Goal: Transaction & Acquisition: Purchase product/service

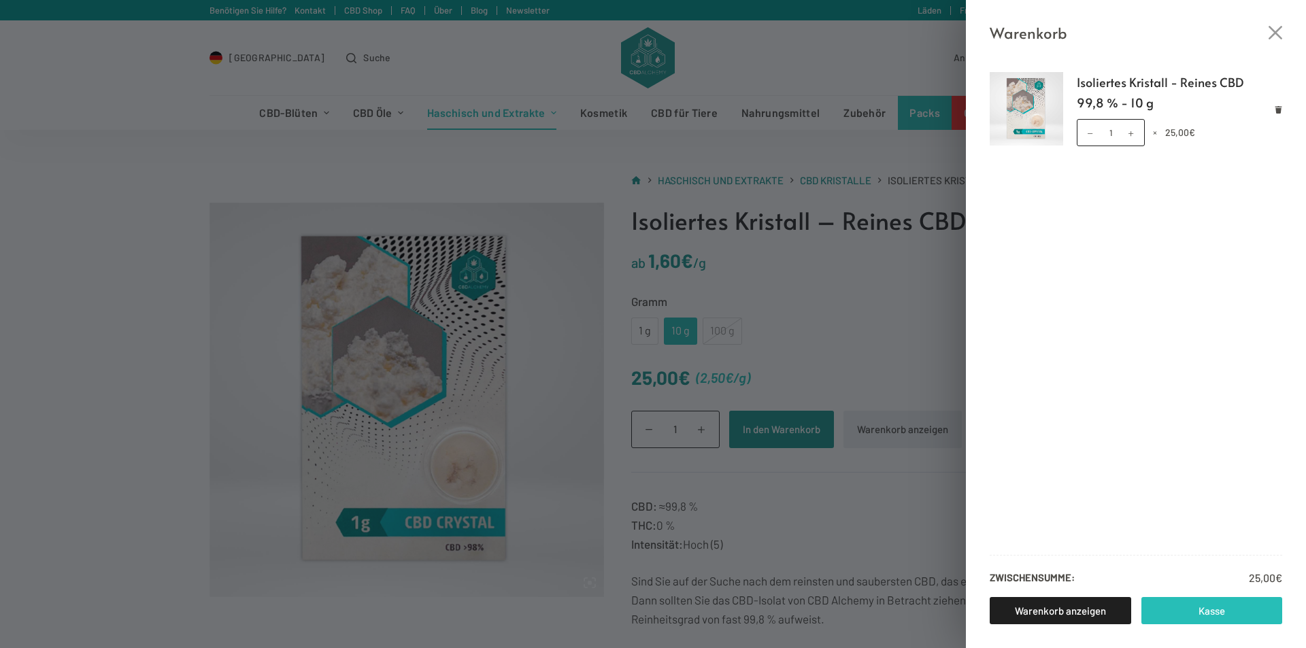
click at [1196, 606] on link "Kasse" at bounding box center [1211, 610] width 141 height 27
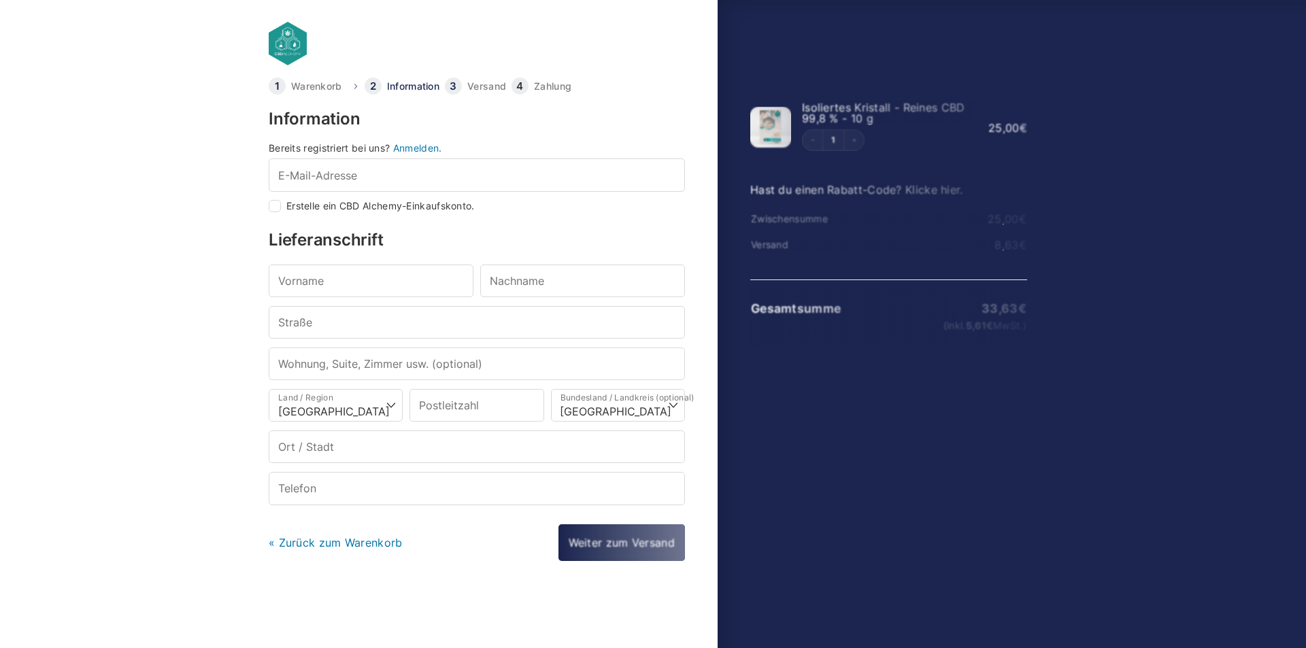
select select "DE-BE"
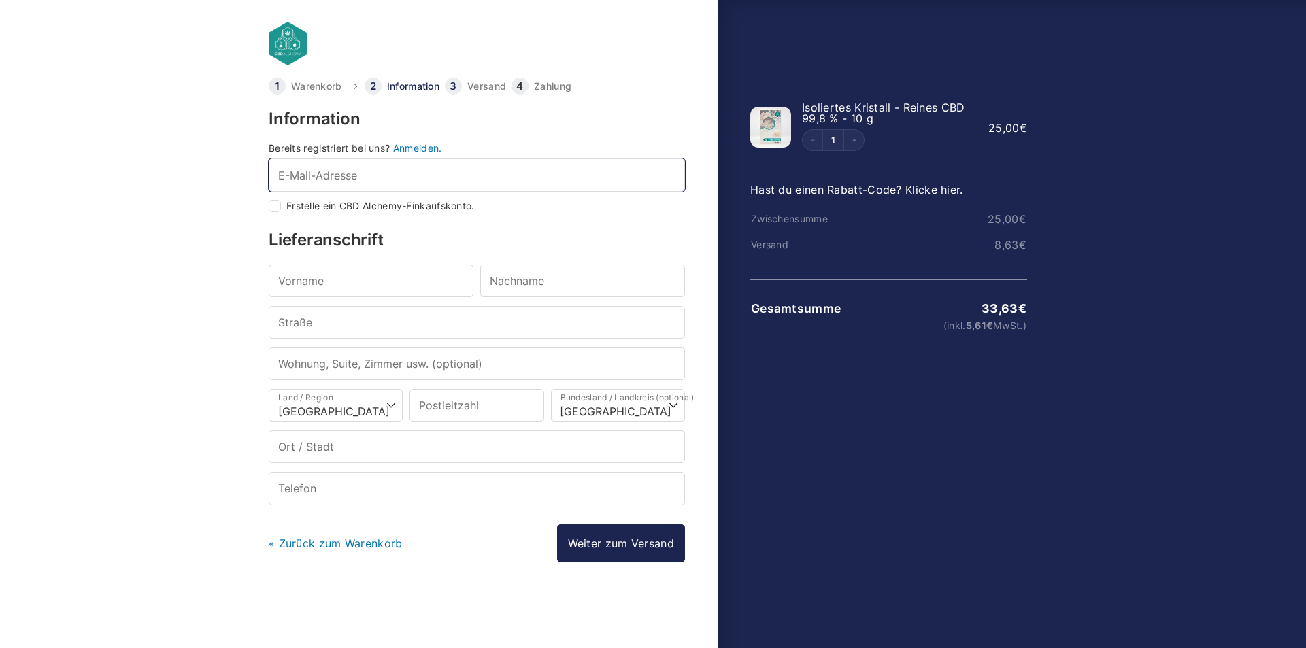
click at [612, 187] on input "E-Mail-Adresse *" at bounding box center [477, 174] width 416 height 33
type input "[EMAIL_ADDRESS][DOMAIN_NAME]"
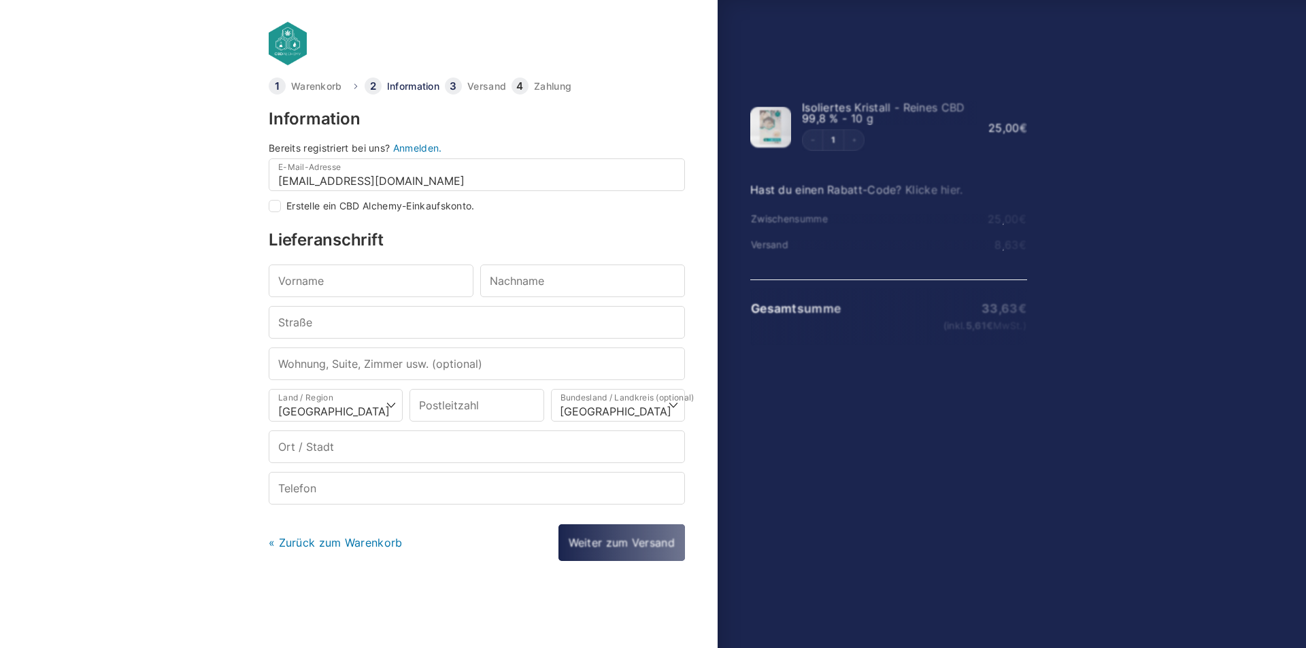
click at [381, 262] on div "Lieferanschrift Vorname * Nachname * Straße * Wohnung, Suite, Zimmer usw. (opti…" at bounding box center [477, 368] width 416 height 273
checkbox input "true"
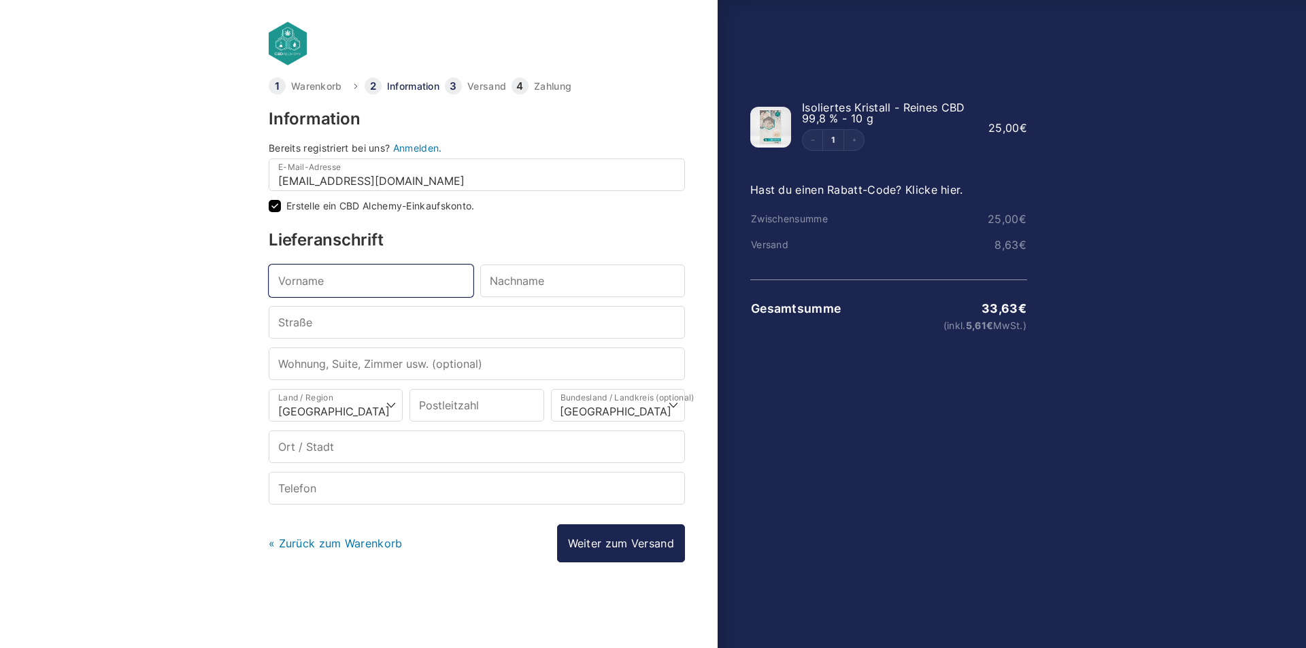
click at [376, 272] on input "Vorname *" at bounding box center [371, 281] width 205 height 33
type input "Marcello"
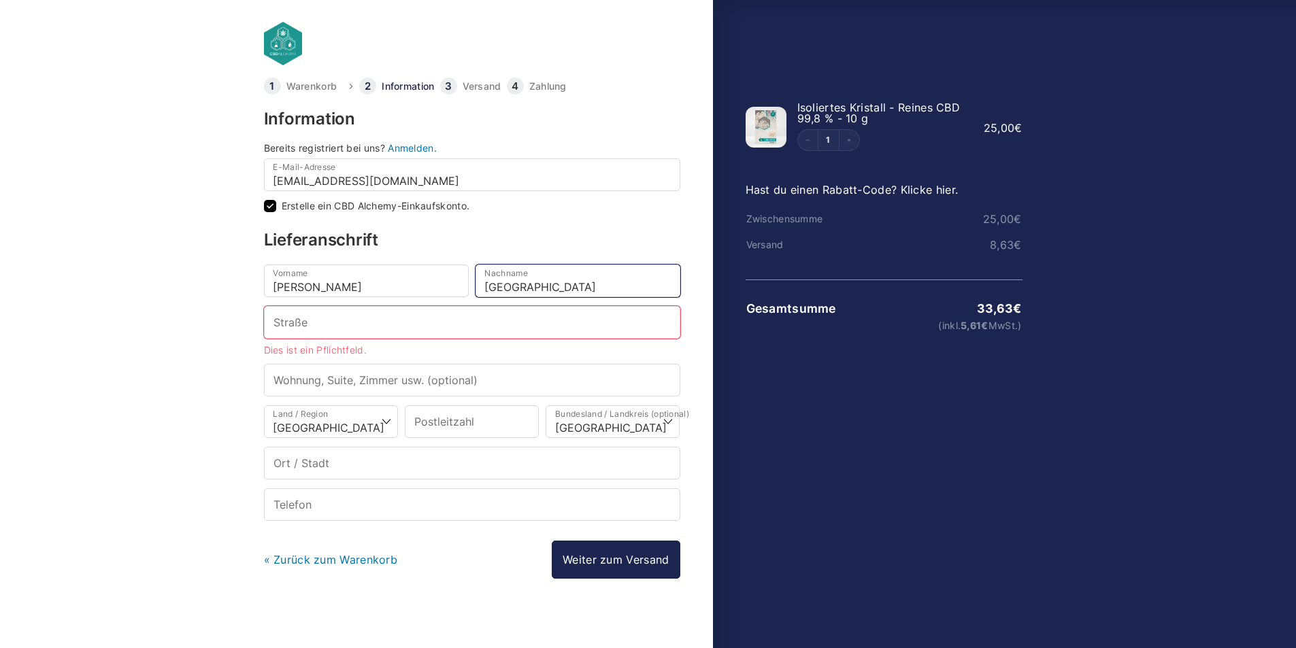
type input "Messina"
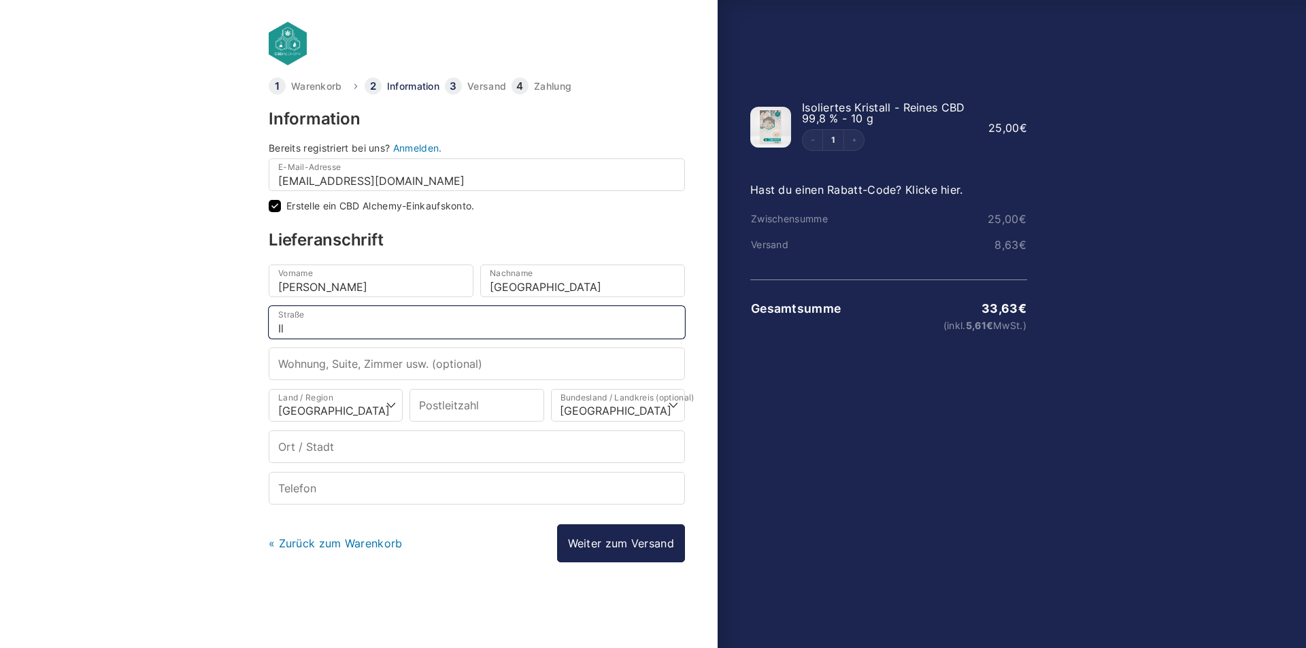
type input "I"
type input "Ilmenaugarten"
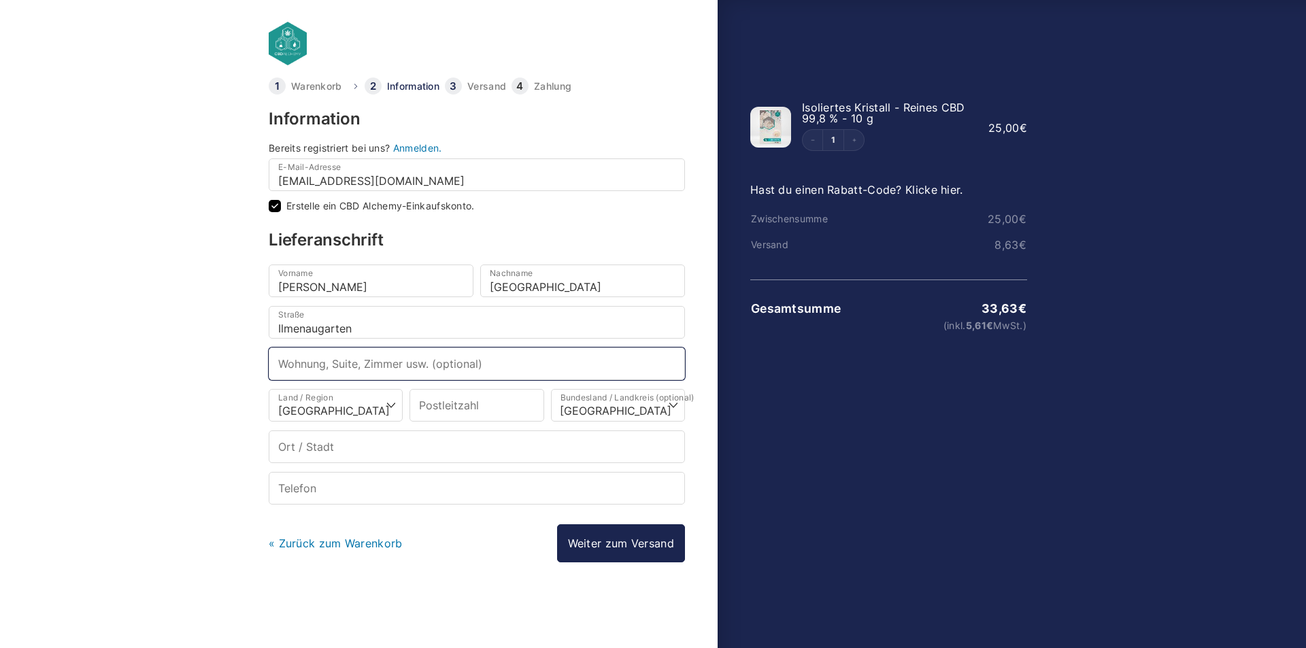
type input "1"
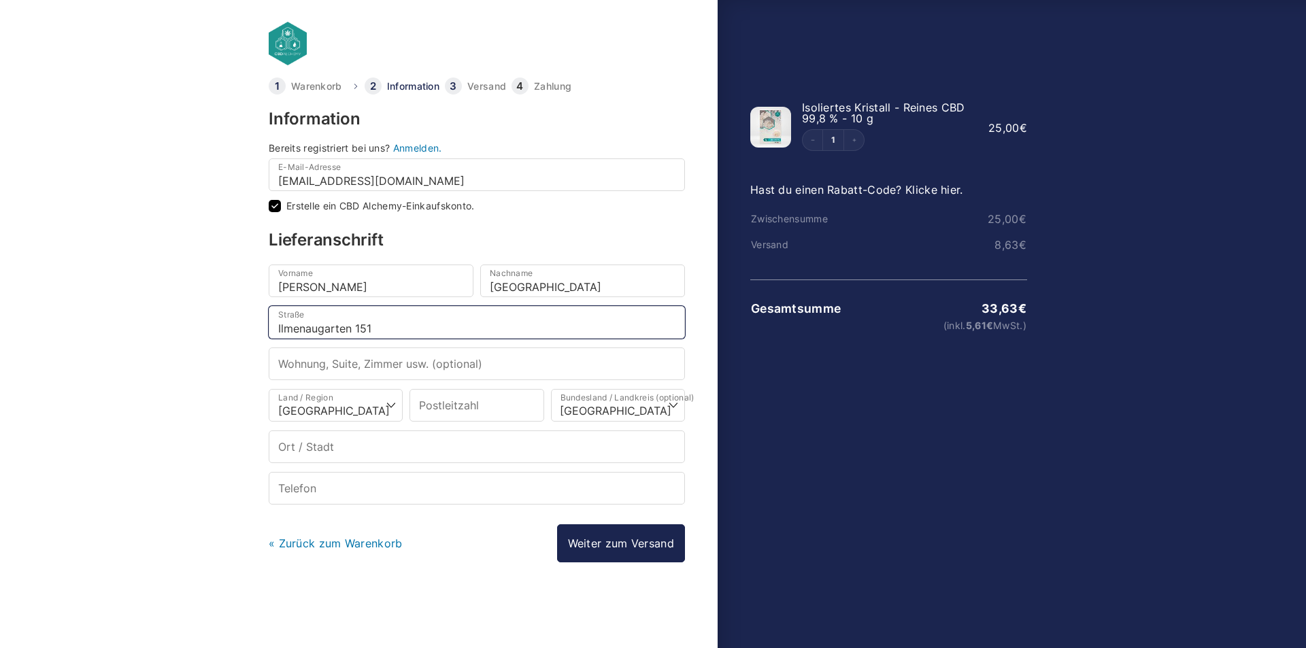
type input "Ilmenaugarten 151"
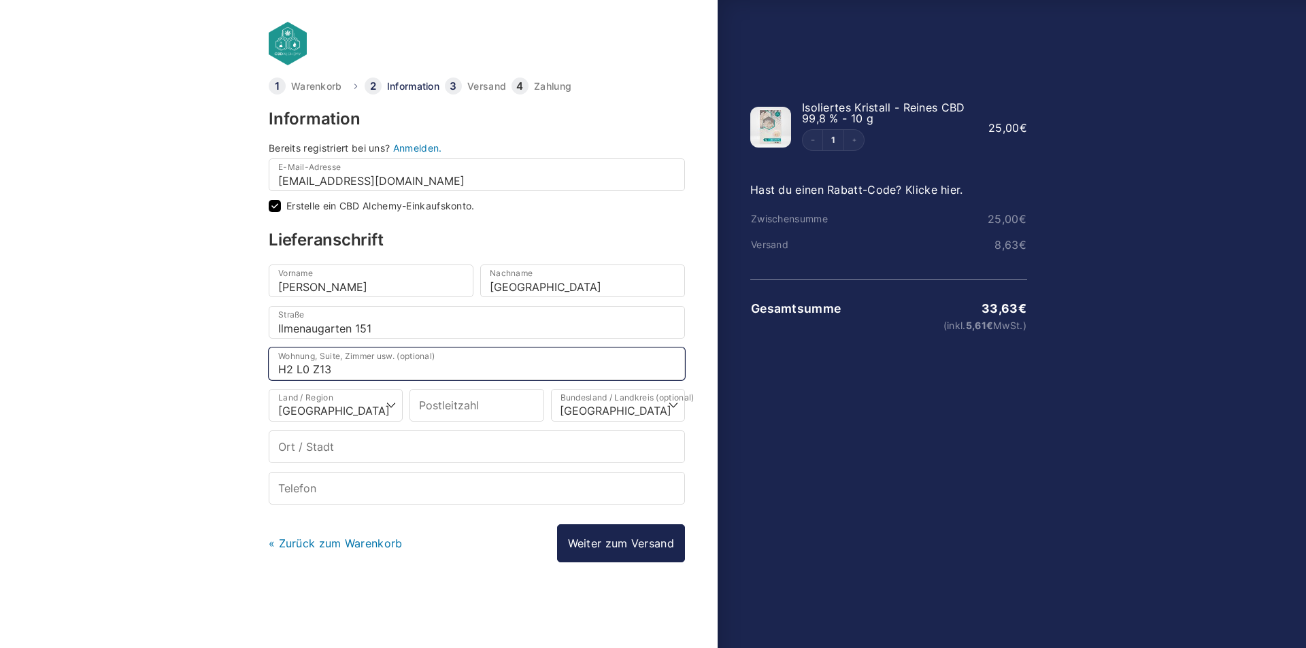
type input "H2 L0 Z13"
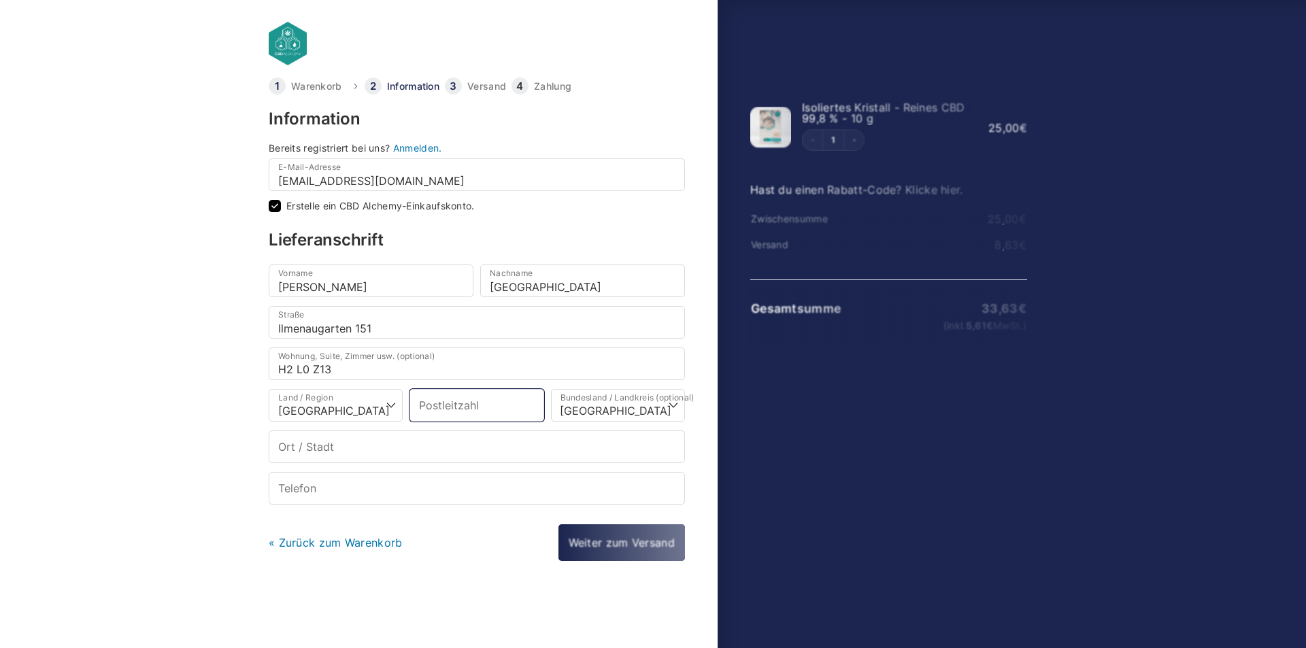
click at [472, 392] on input "Postleitzahl *" at bounding box center [477, 405] width 134 height 33
type input "21337"
select select
type input "Lüneburg"
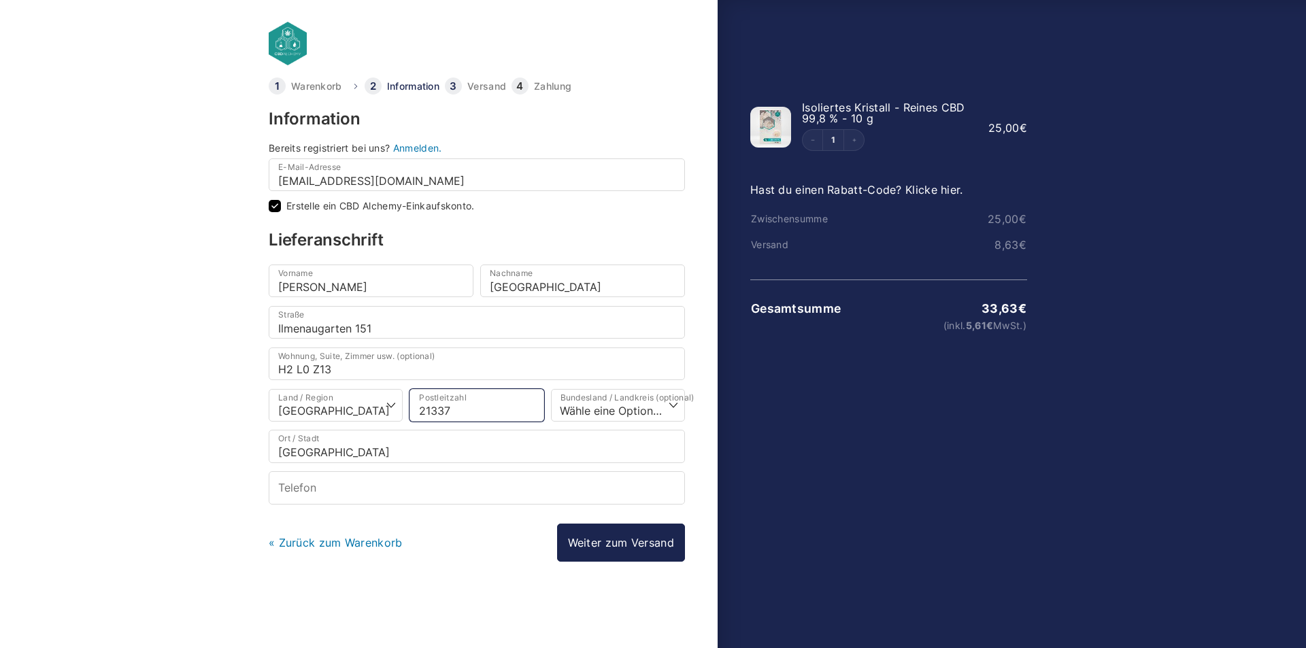
type input "21337"
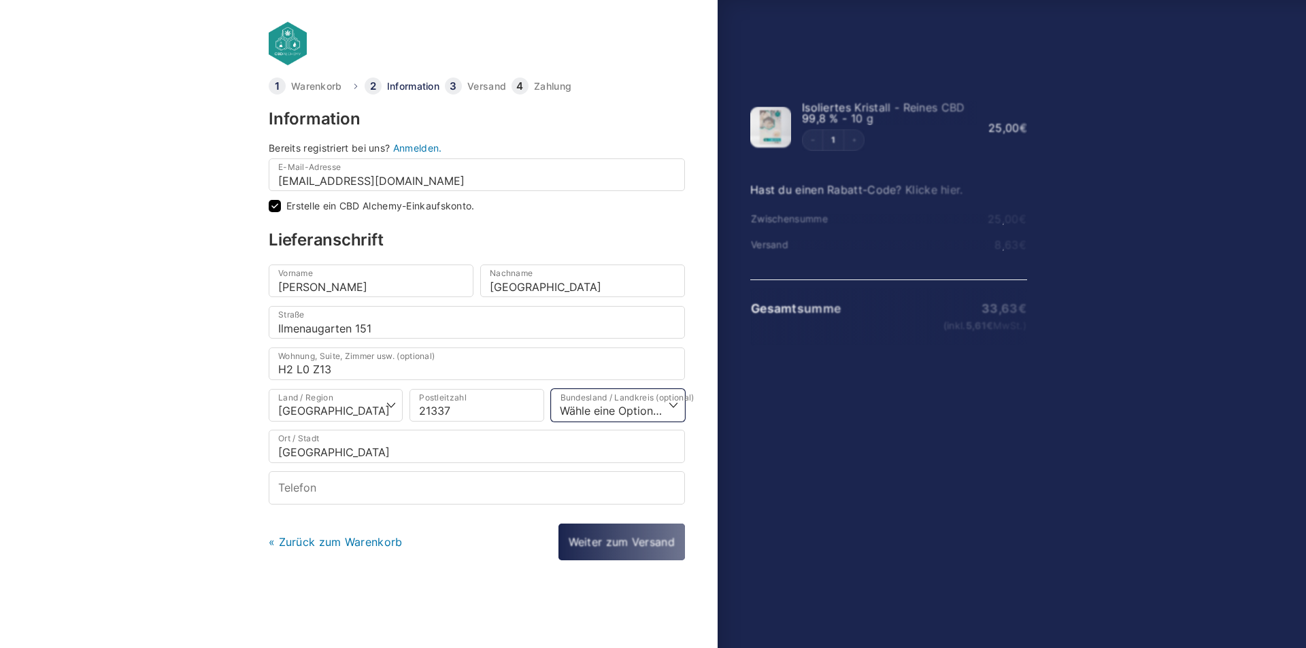
click at [612, 407] on select "Wähle eine Option… Baden-Württemberg Bayern Berlin Brandenburg Bremen Hamburg H…" at bounding box center [618, 405] width 134 height 33
select select "DE-NI"
click at [551, 389] on select "Wähle eine Option… Baden-Württemberg Bayern Berlin Brandenburg Bremen Hamburg H…" at bounding box center [618, 405] width 134 height 33
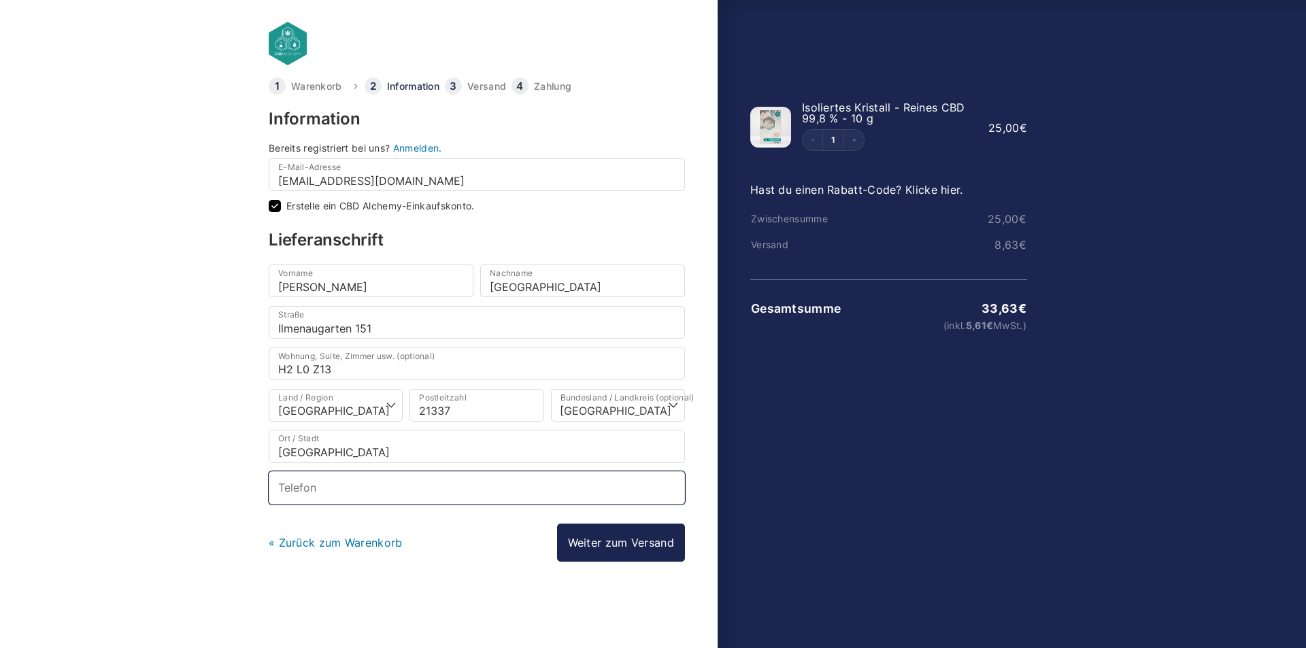
click at [441, 484] on input "Telefon *" at bounding box center [477, 487] width 416 height 33
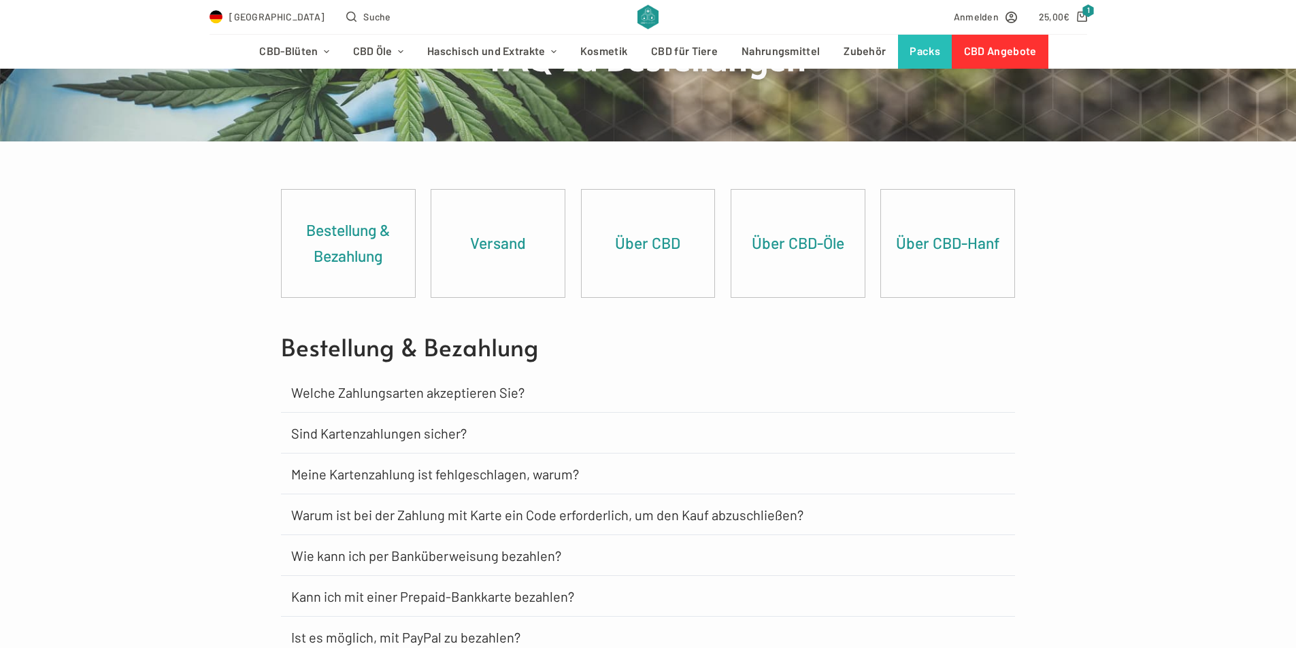
scroll to position [204, 0]
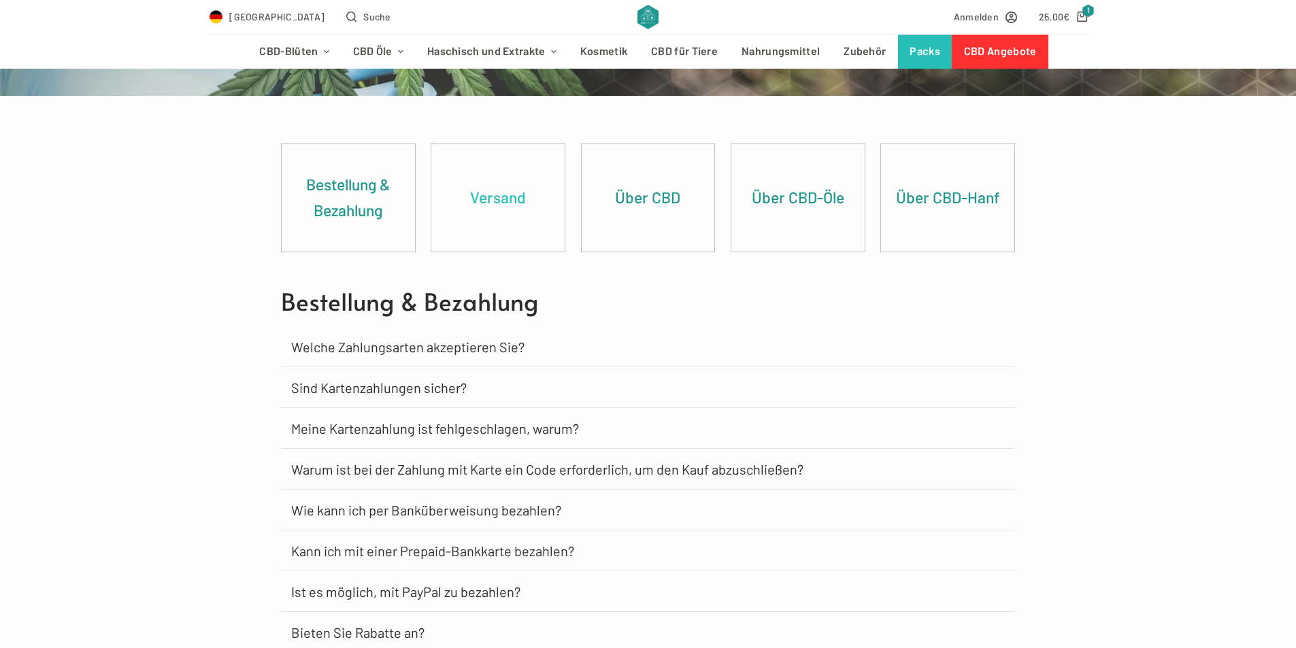
click at [468, 200] on link "Versand" at bounding box center [497, 197] width 133 height 107
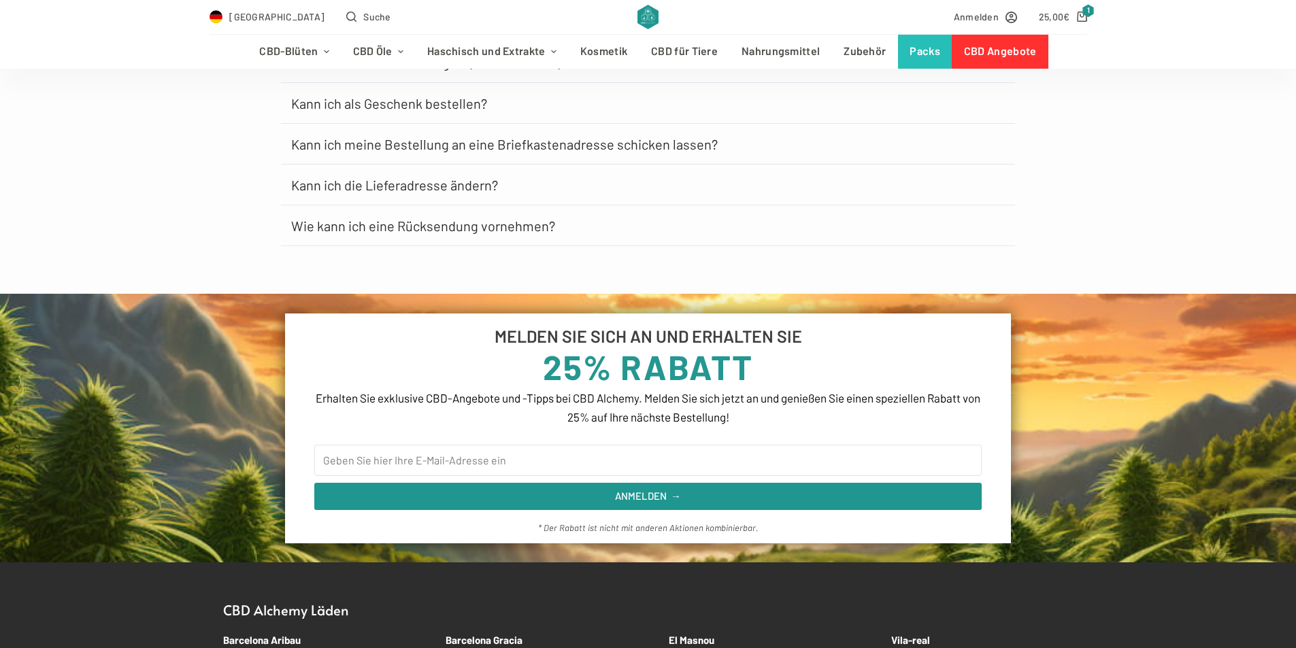
scroll to position [1162, 0]
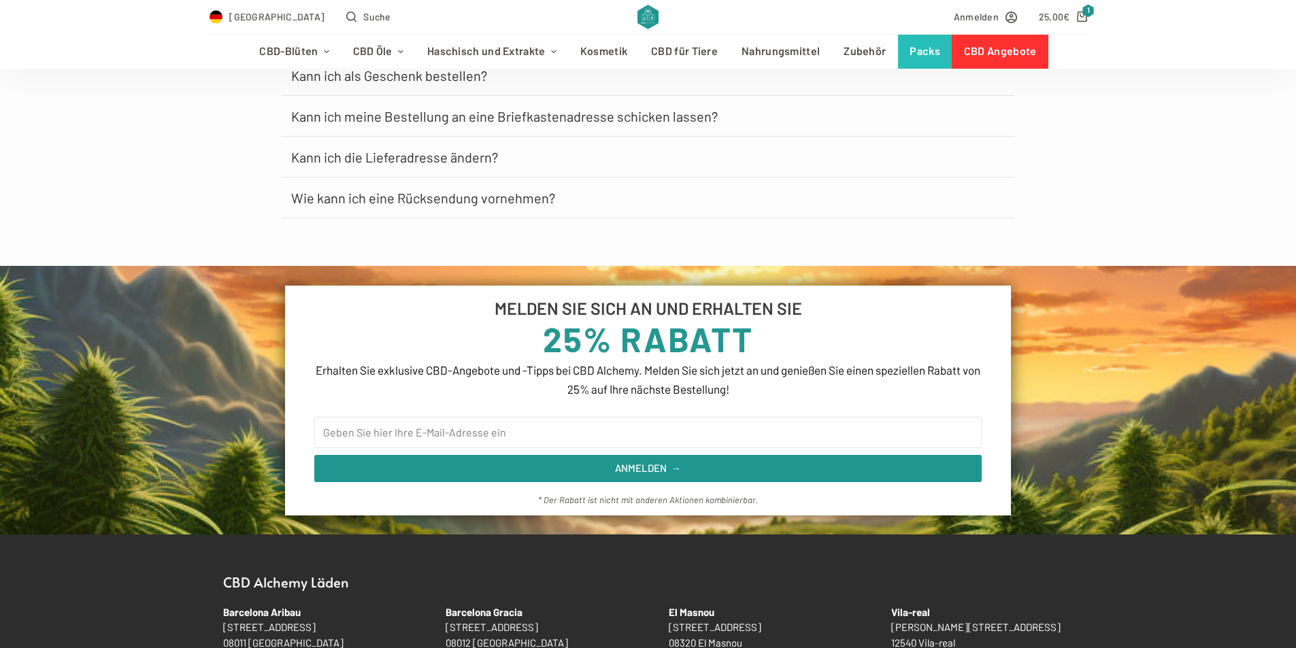
drag, startPoint x: 547, startPoint y: 412, endPoint x: 552, endPoint y: 429, distance: 17.2
click at [547, 414] on div "Email ANMELDEN →" at bounding box center [647, 446] width 667 height 72
click at [552, 432] on input "Email" at bounding box center [647, 432] width 667 height 31
type input "marattmes@gmail.com"
click at [314, 455] on button "ANMELDEN →" at bounding box center [647, 468] width 667 height 27
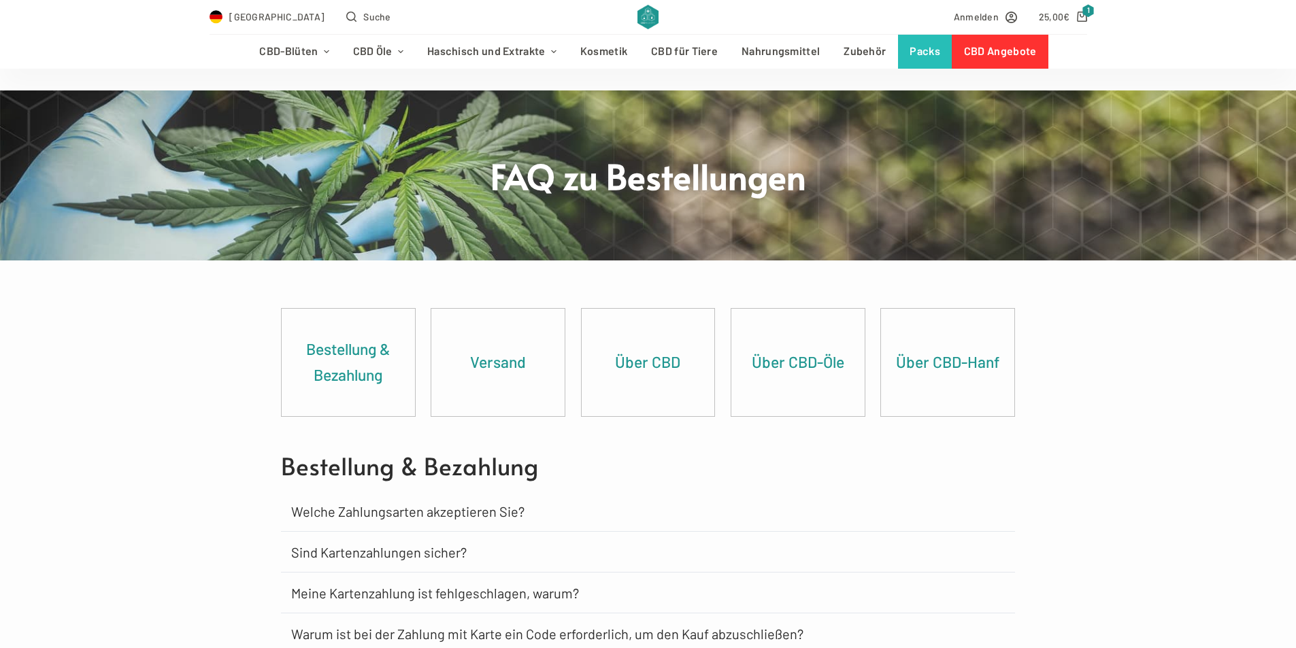
scroll to position [0, 0]
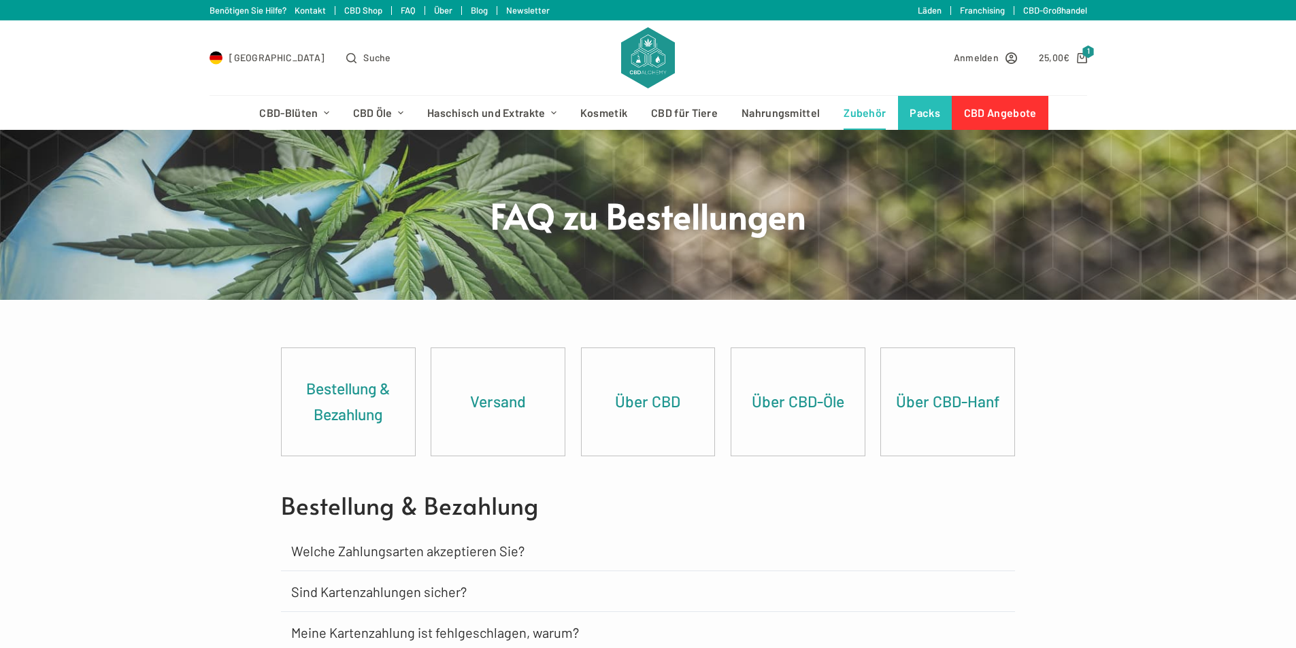
click at [863, 99] on link "Zubehör" at bounding box center [865, 113] width 66 height 34
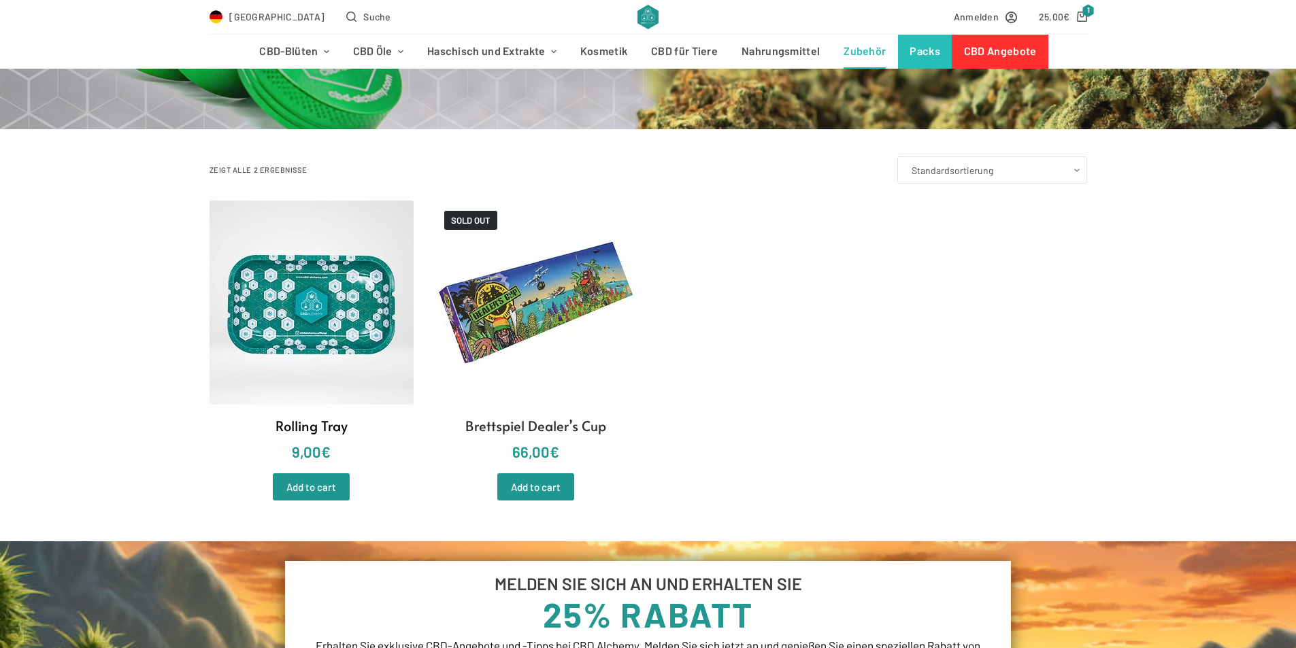
scroll to position [204, 0]
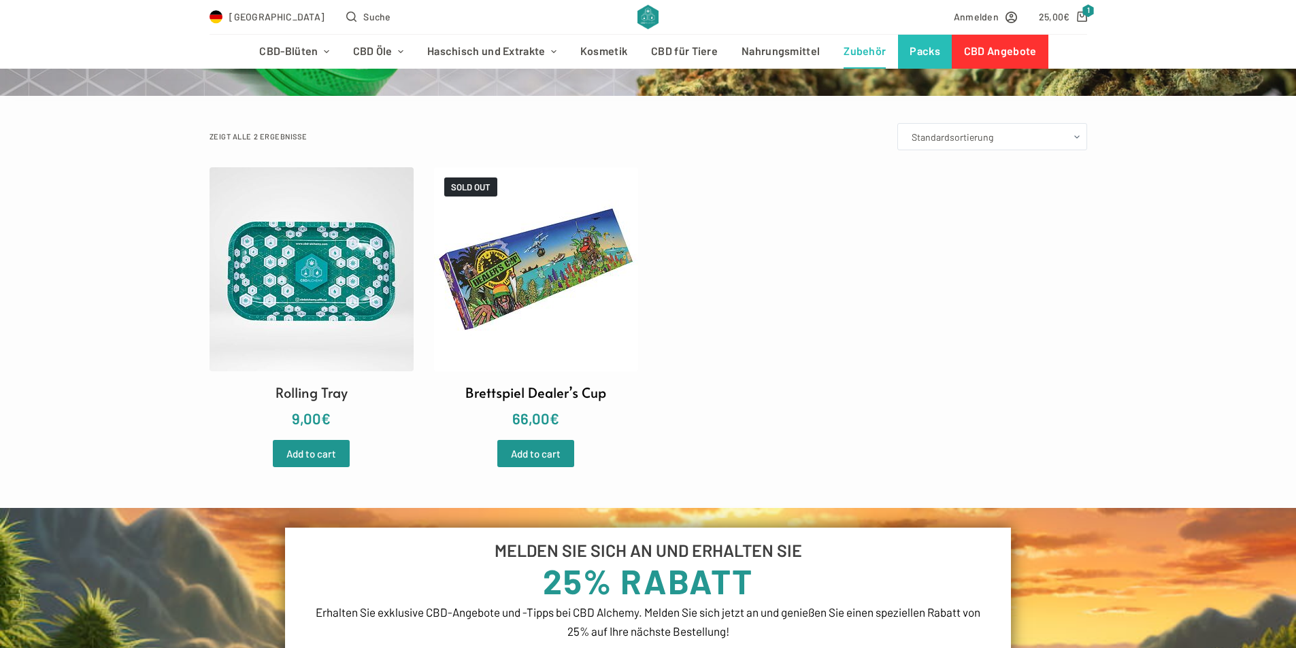
click at [464, 282] on img at bounding box center [536, 269] width 204 height 204
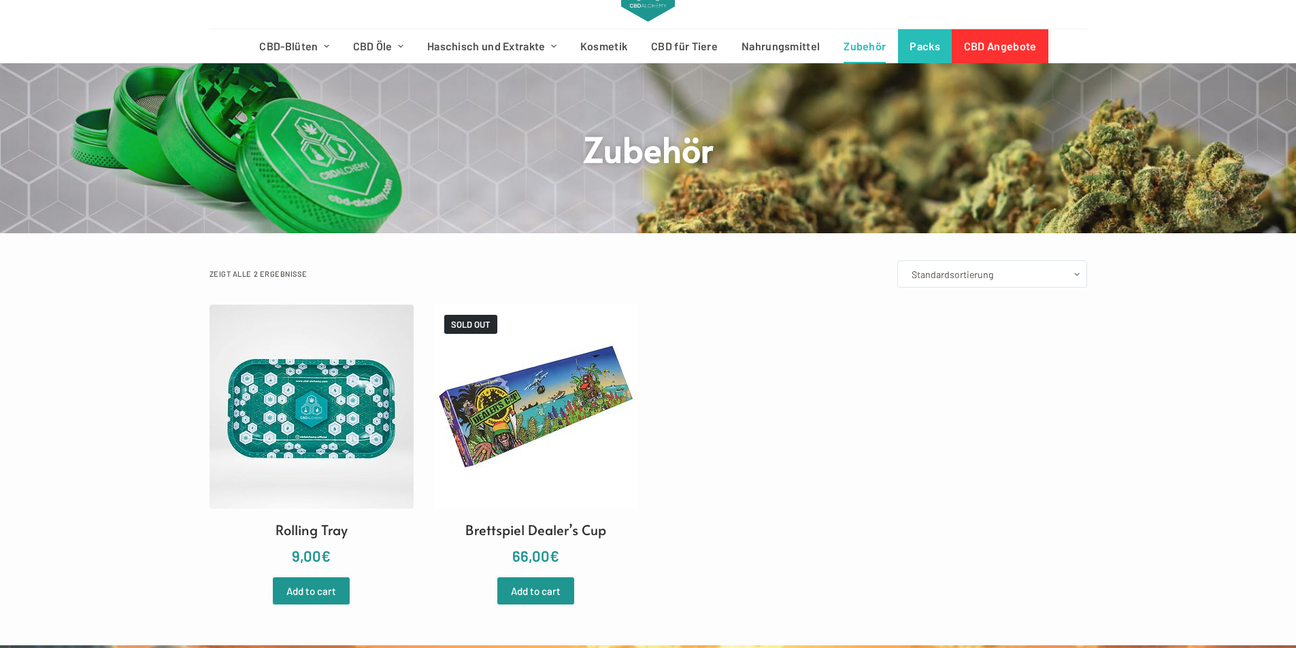
scroll to position [0, 0]
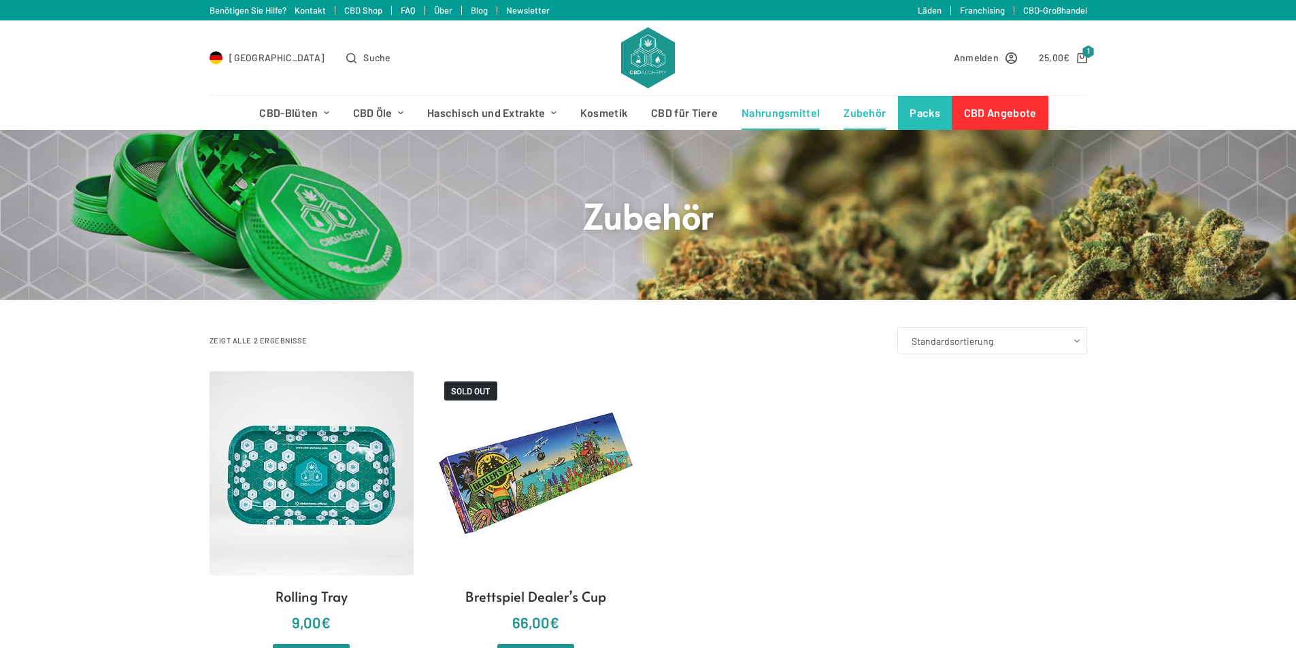
click at [795, 120] on link "Nahrungsmittel" at bounding box center [781, 113] width 102 height 34
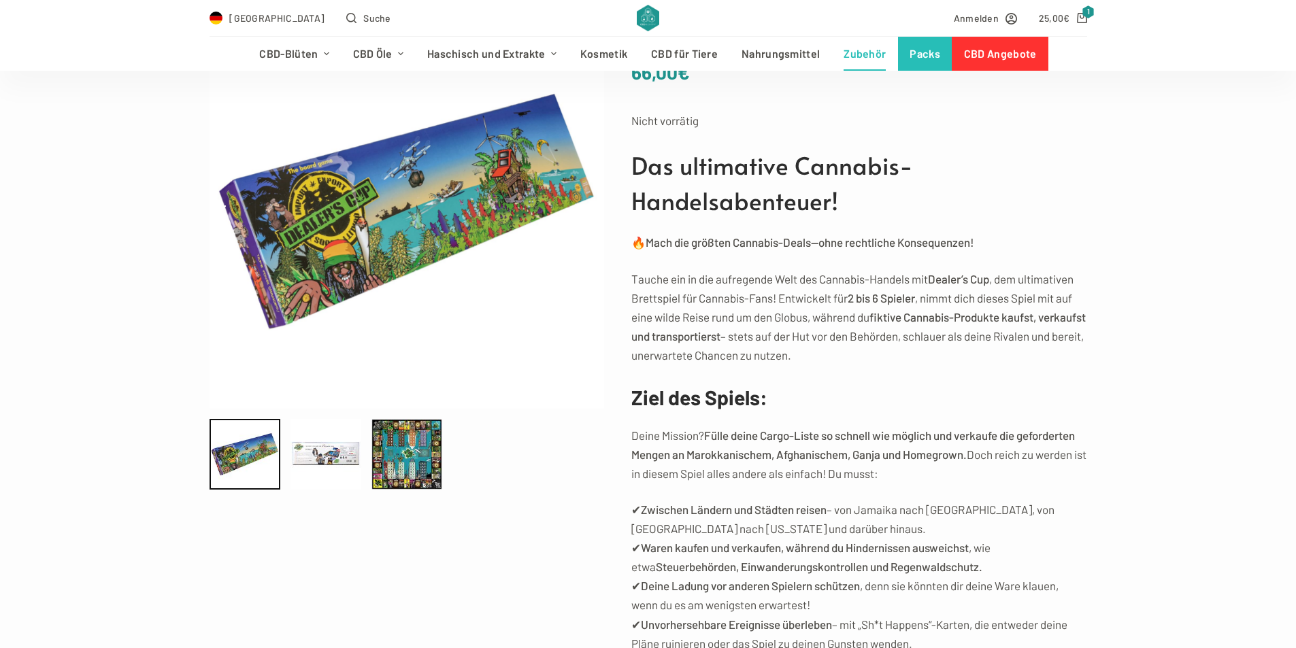
scroll to position [204, 0]
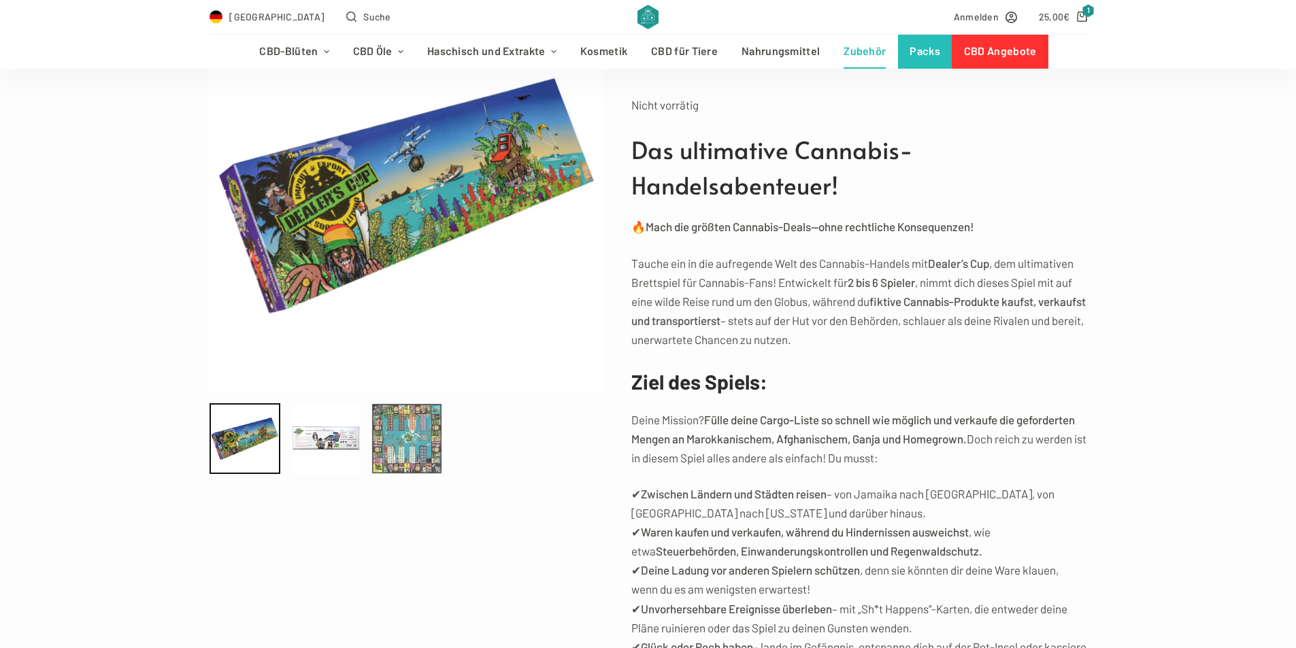
click at [378, 423] on div at bounding box center [406, 438] width 71 height 71
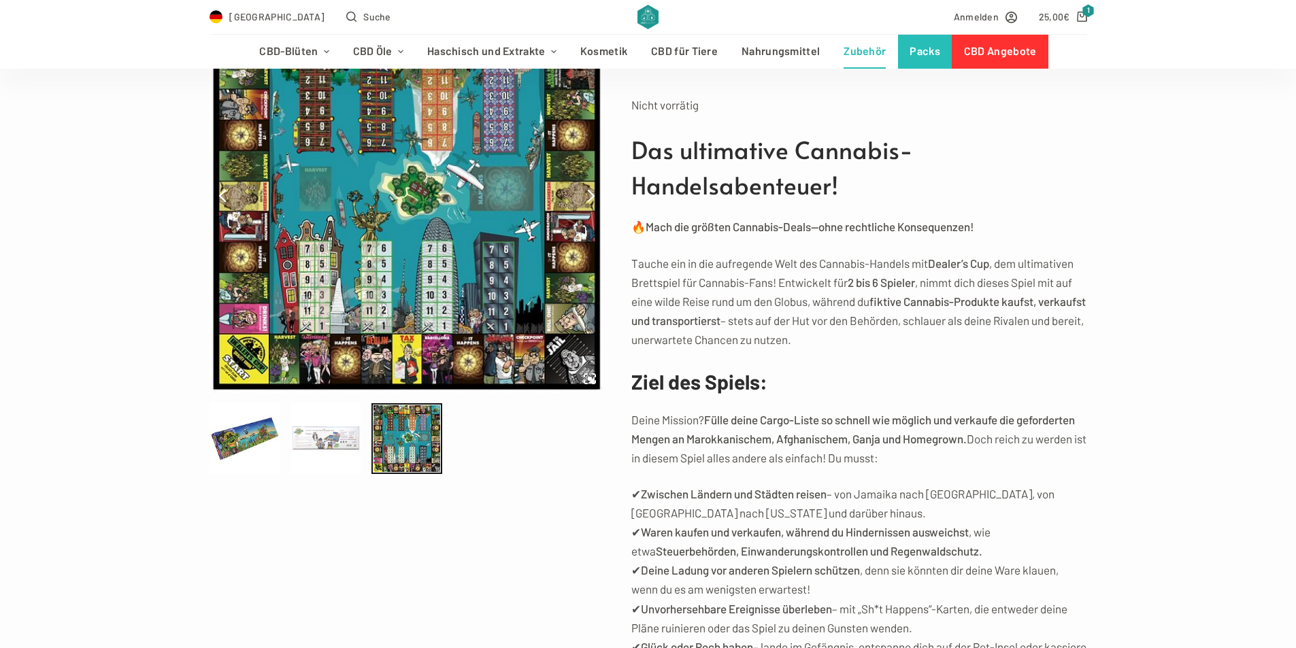
click at [341, 437] on div at bounding box center [325, 438] width 71 height 71
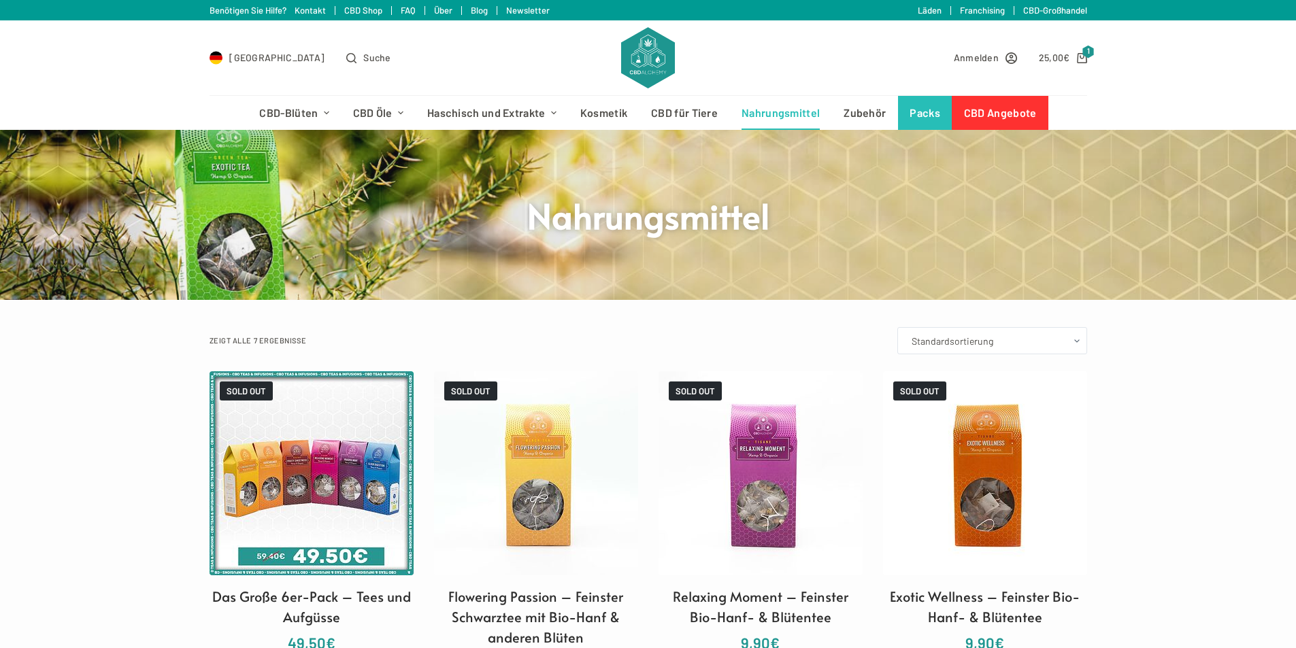
click at [412, 13] on link "FAQ" at bounding box center [408, 10] width 15 height 11
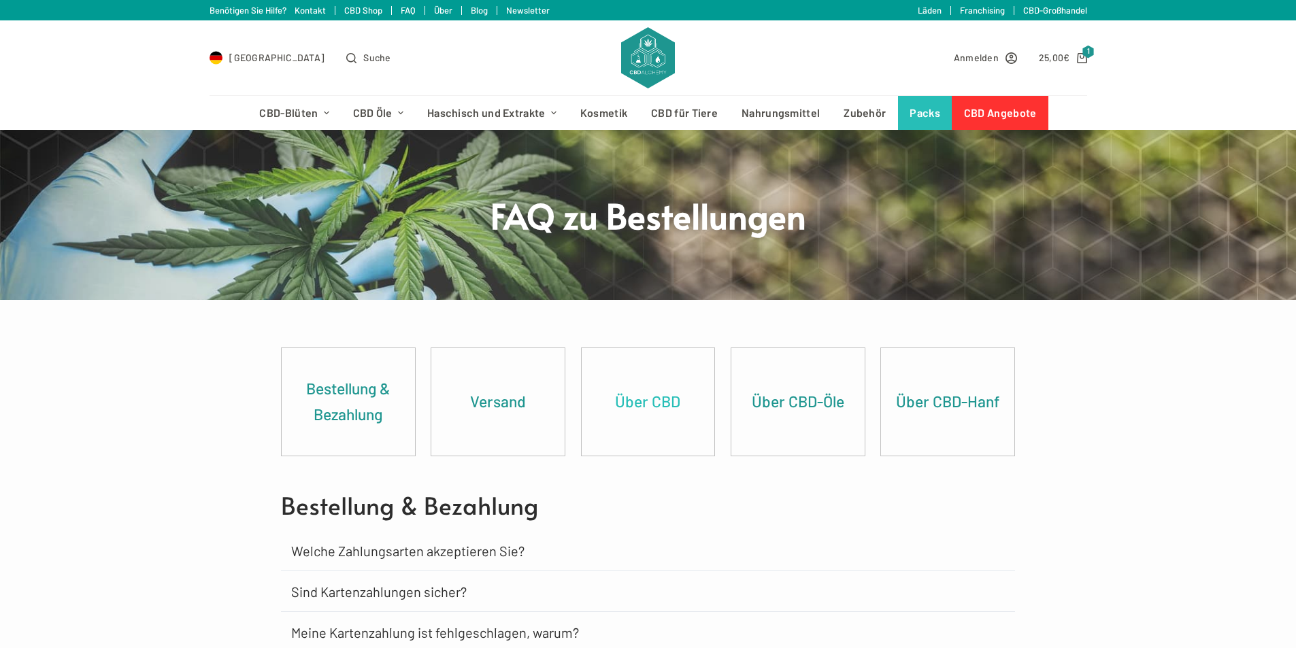
click at [633, 407] on link "Über CBD" at bounding box center [648, 401] width 133 height 107
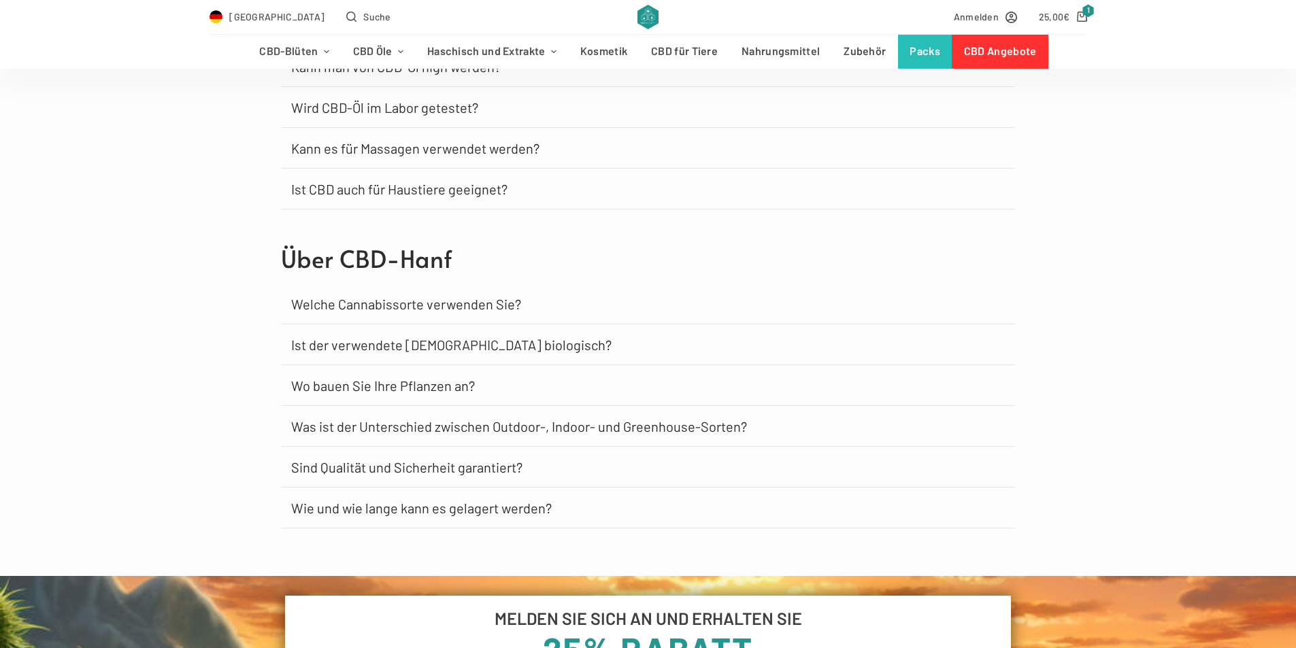
scroll to position [1873, 0]
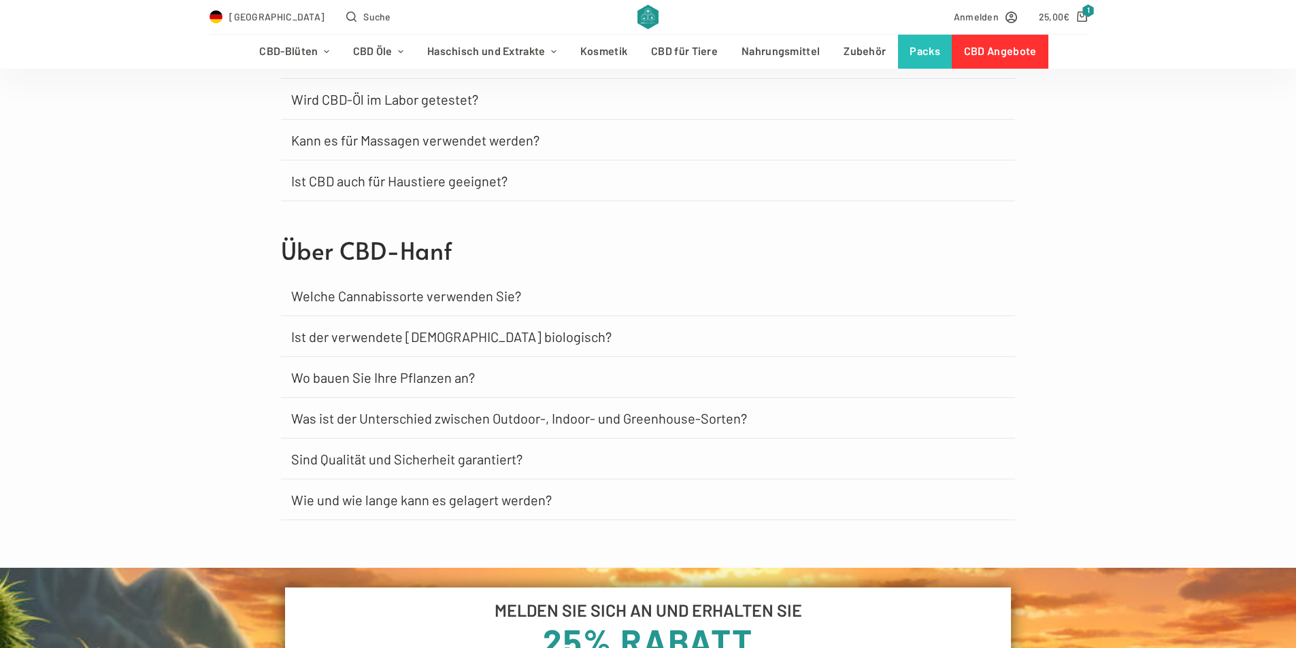
click at [623, 332] on h3 "Ist der verwendete Hanf biologisch?" at bounding box center [648, 336] width 735 height 41
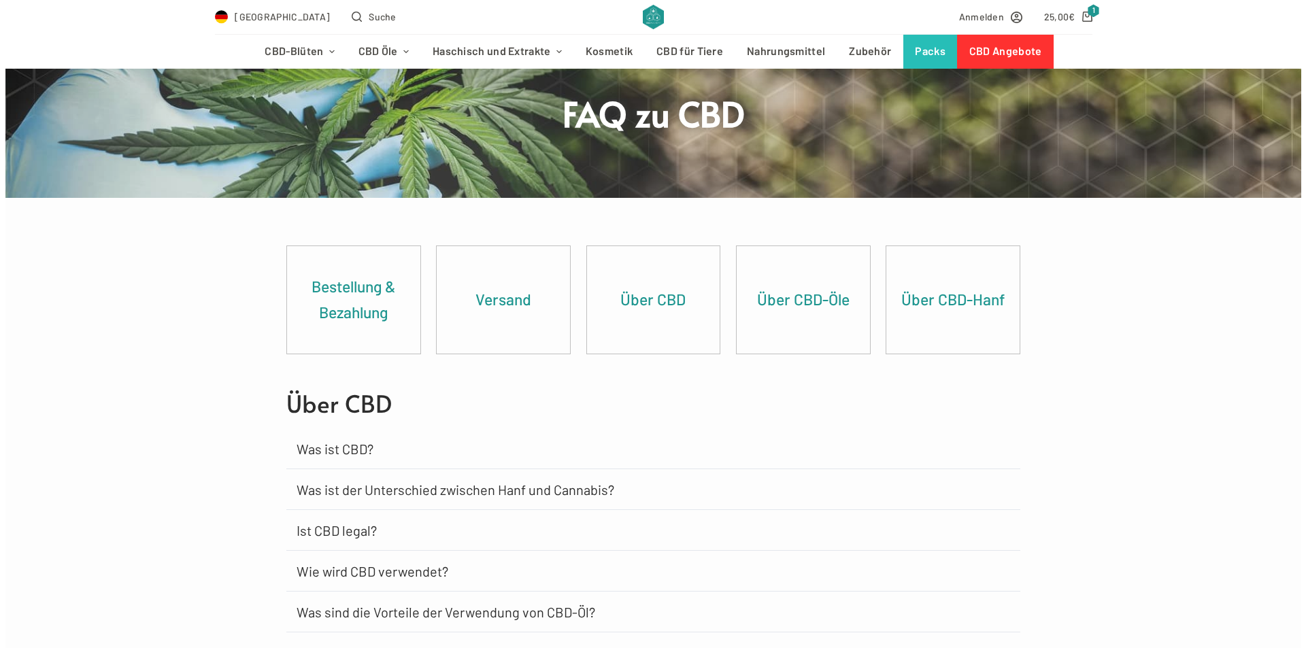
scroll to position [0, 0]
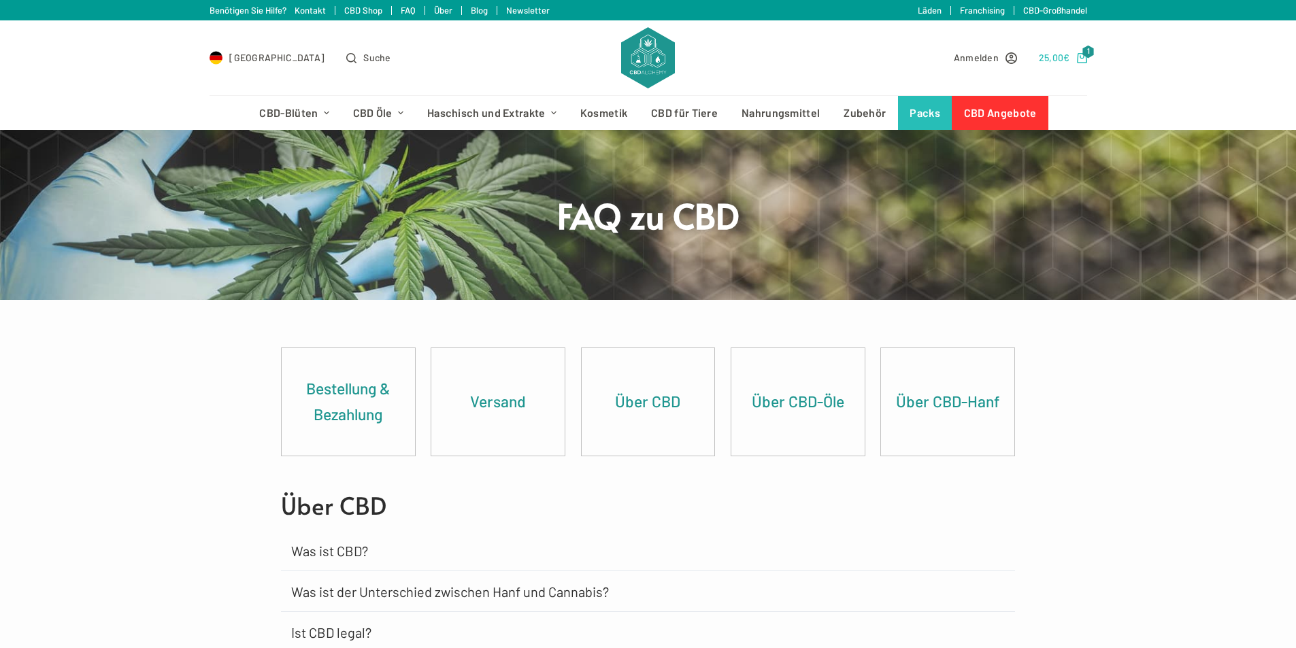
click at [1075, 50] on link "25,00 € 1" at bounding box center [1063, 58] width 48 height 16
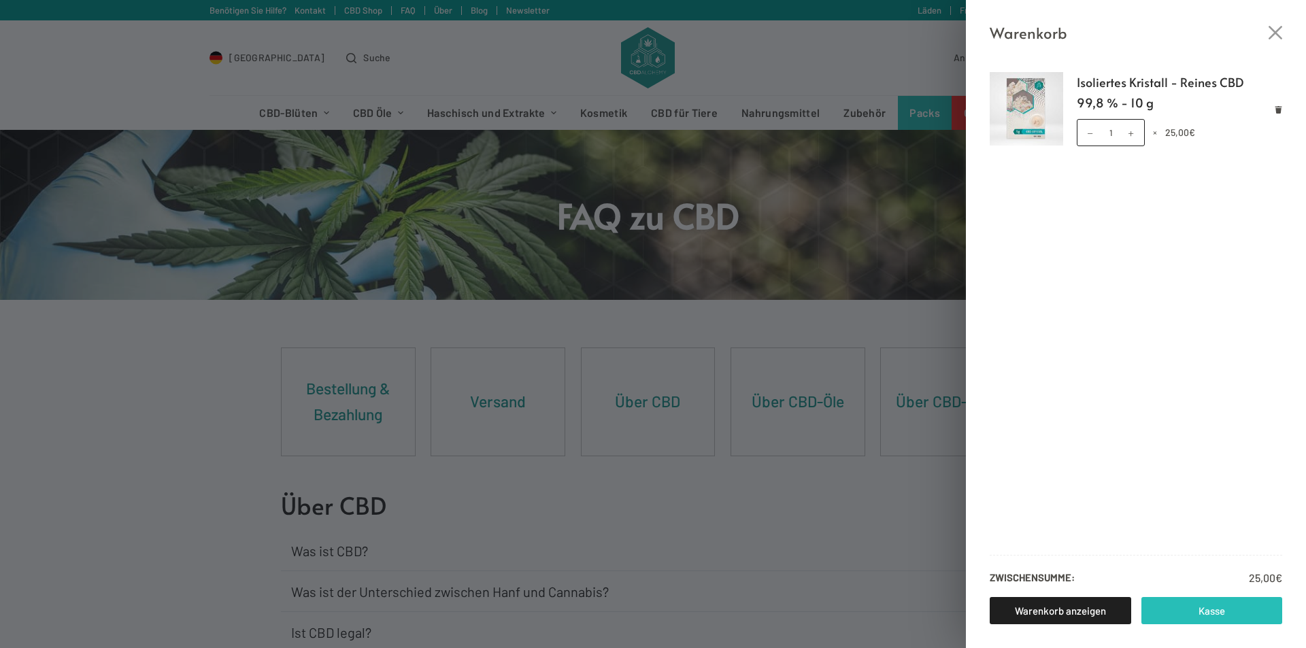
click at [1207, 599] on link "Kasse" at bounding box center [1211, 610] width 141 height 27
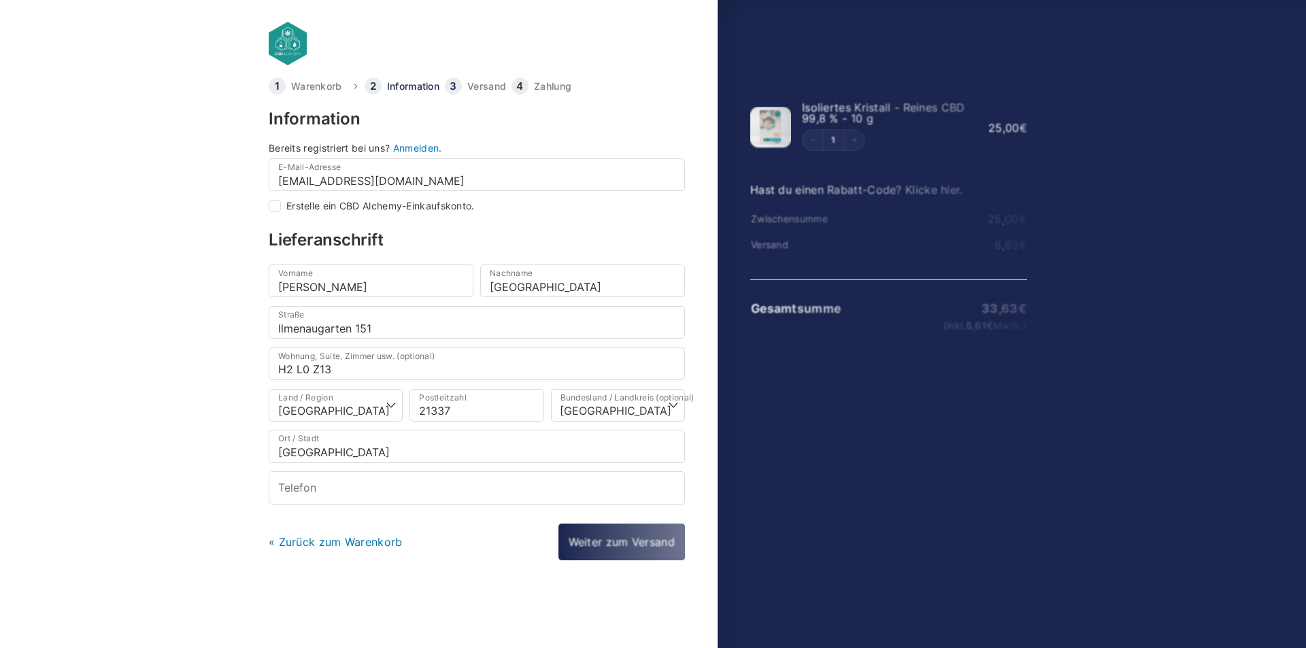
select select "DE-NI"
checkbox input "true"
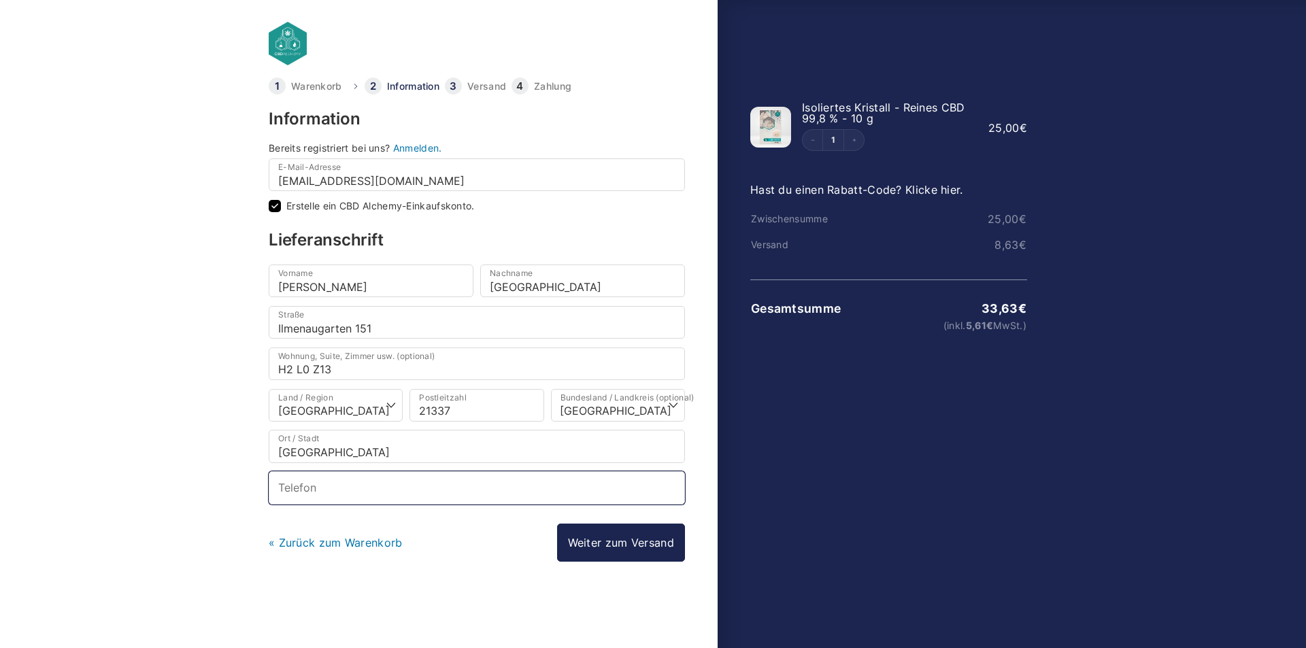
click at [533, 504] on input "Telefon *" at bounding box center [477, 487] width 416 height 33
type input "017699912997"
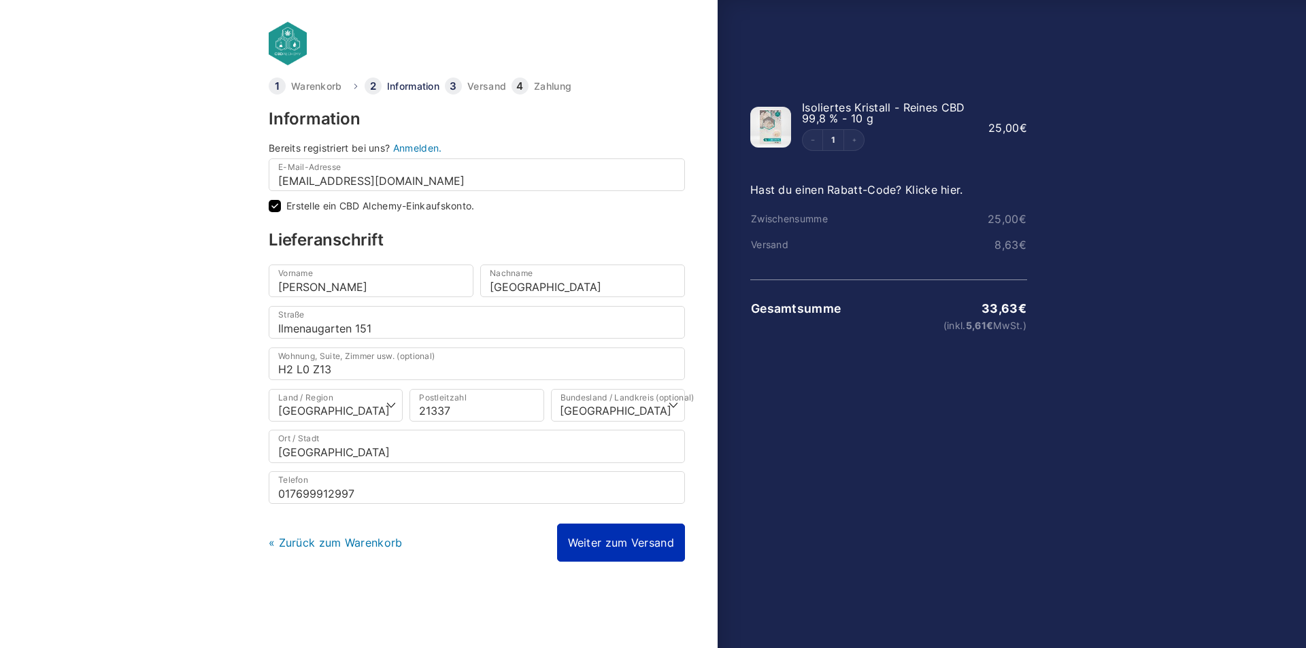
click at [636, 539] on link "Weiter zum Versand" at bounding box center [621, 543] width 128 height 38
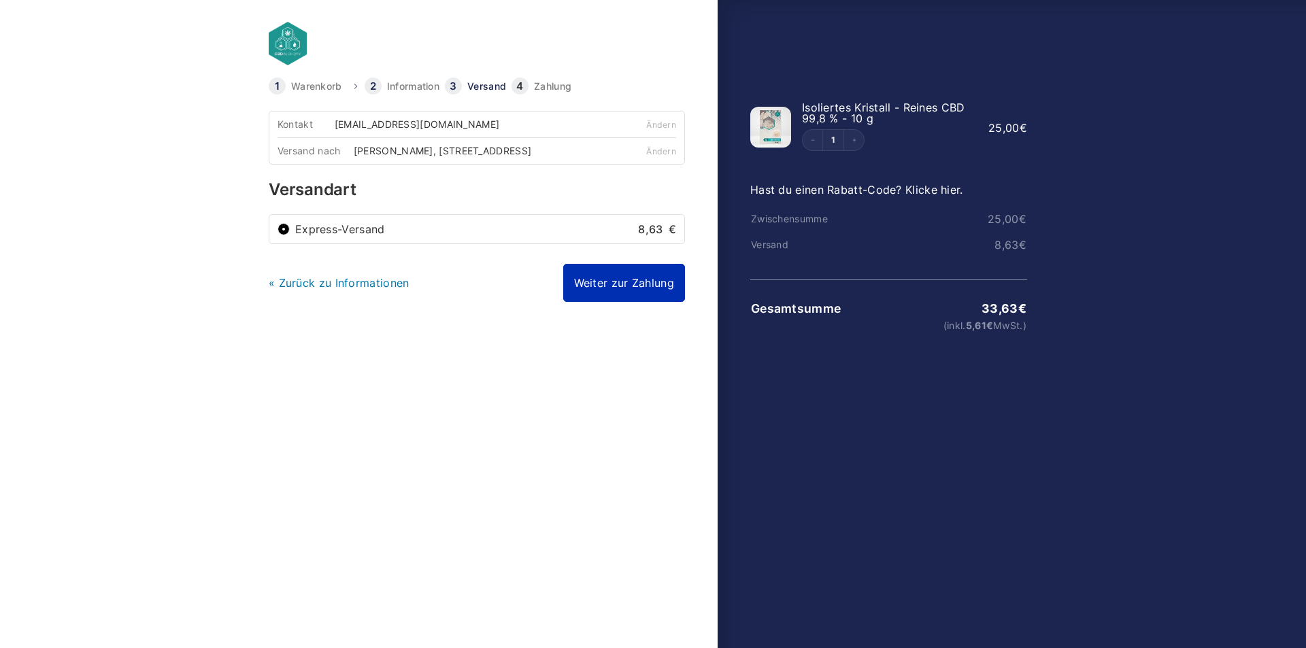
click at [629, 298] on link "Weiter zur Zahlung" at bounding box center [624, 283] width 122 height 38
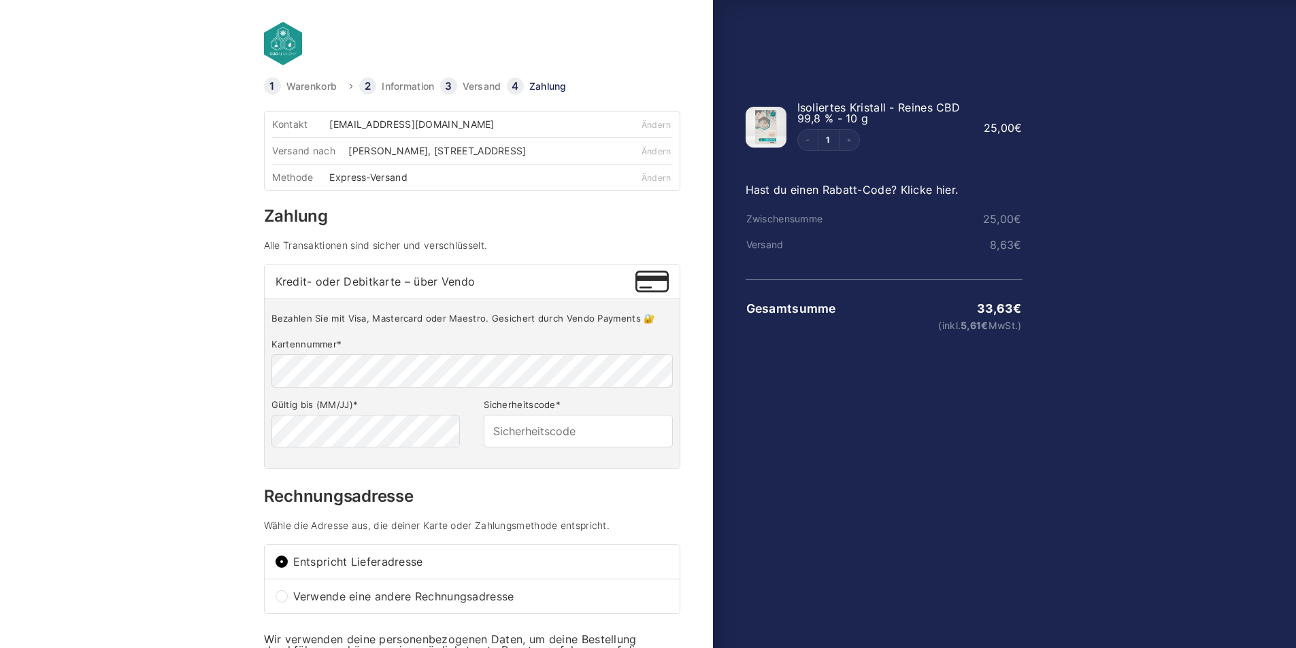
click at [475, 287] on span "Kredit- oder Debitkarte – über Vendo" at bounding box center [455, 281] width 361 height 11
click at [0, 0] on input "Kredit- oder Debitkarte – über Vendo" at bounding box center [0, 0] width 0 height 0
